Goal: Check status: Check status

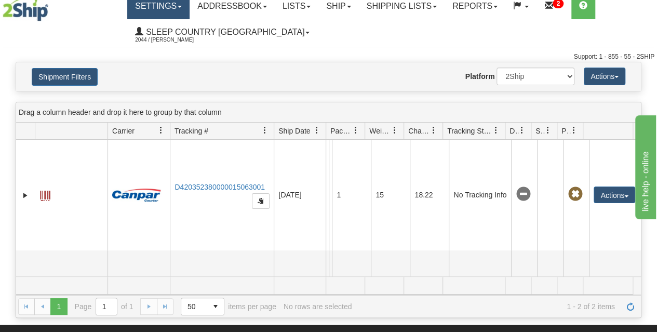
scroll to position [92, 0]
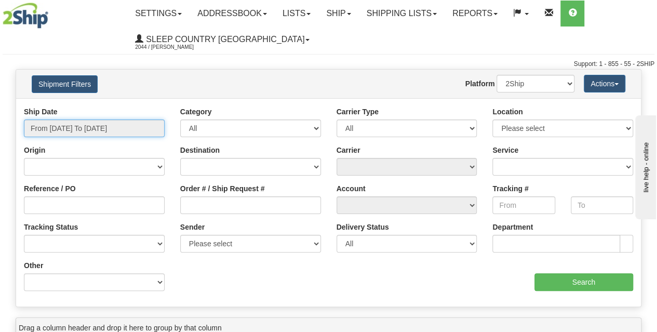
click at [99, 123] on input "From [DATE] To [DATE]" at bounding box center [94, 128] width 141 height 18
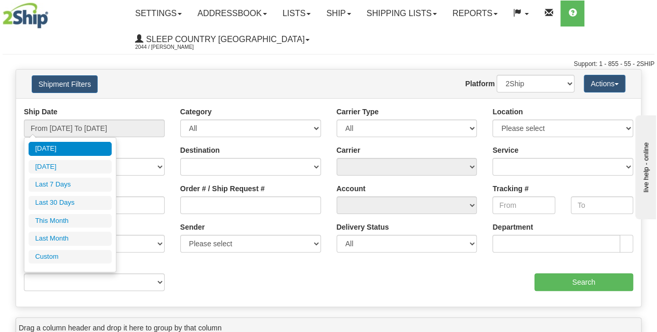
drag, startPoint x: 69, startPoint y: 201, endPoint x: 78, endPoint y: 198, distance: 10.3
click at [69, 199] on li "Last 30 Days" at bounding box center [70, 203] width 83 height 14
type input "From [DATE] To [DATE]"
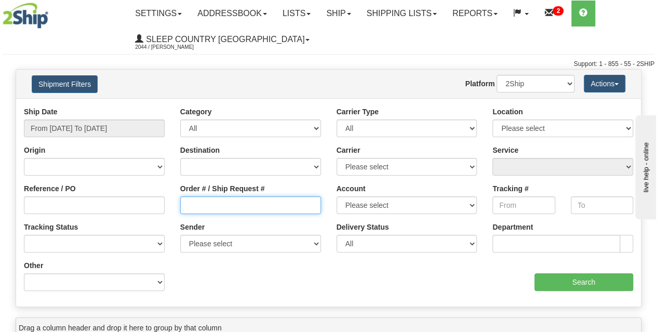
click at [195, 206] on input "Order # / Ship Request #" at bounding box center [250, 205] width 141 height 18
paste input "9002I101248"
type input "9002I101248"
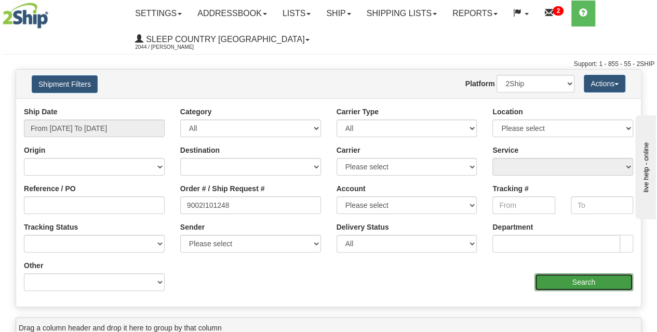
click at [554, 279] on input "Search" at bounding box center [583, 282] width 99 height 18
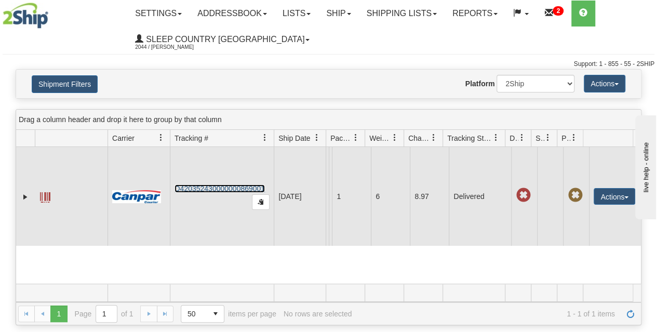
click at [218, 193] on link "D420352430000000869001" at bounding box center [219, 188] width 90 height 8
